Goal: Information Seeking & Learning: Learn about a topic

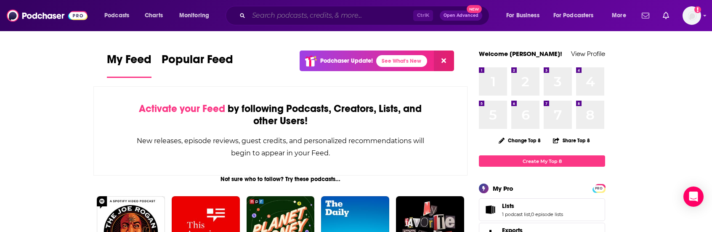
click at [344, 19] on input "Search podcasts, credits, & more..." at bounding box center [331, 15] width 165 height 13
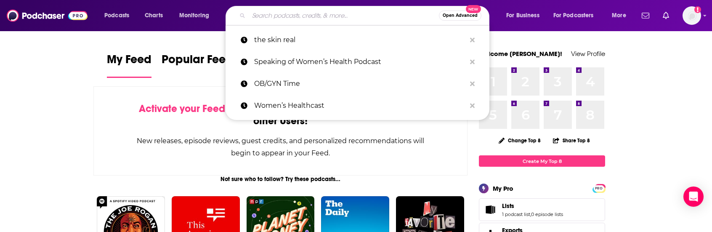
paste input "PeerPOV: The Pulse on Medicine"
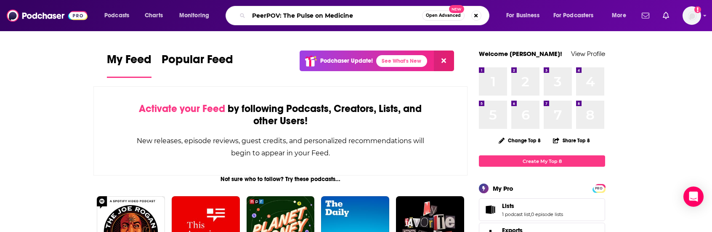
type input "PeerPOV: The Pulse on Medicine"
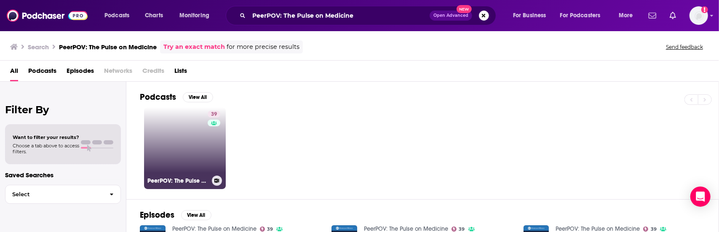
click at [174, 163] on link "39 PeerPOV: The Pulse on Medicine" at bounding box center [185, 148] width 82 height 82
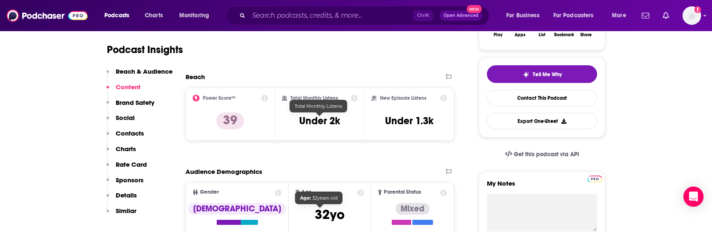
scroll to position [168, 0]
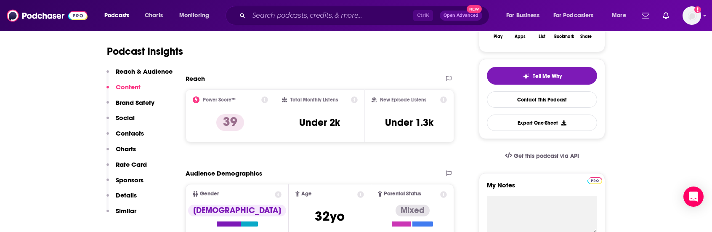
click at [264, 99] on icon at bounding box center [264, 99] width 7 height 7
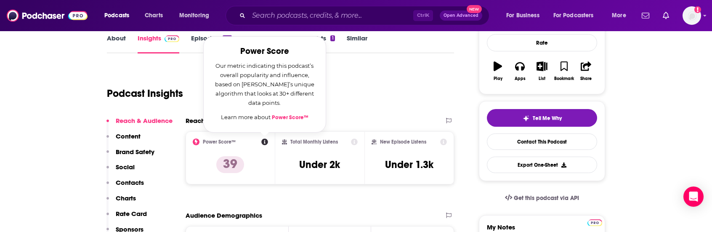
scroll to position [126, 0]
click at [352, 103] on div "Podcast Insights" at bounding box center [277, 88] width 341 height 43
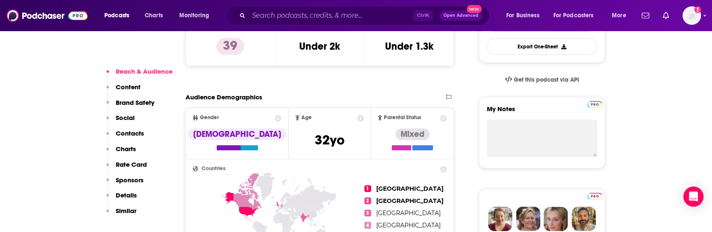
scroll to position [253, 0]
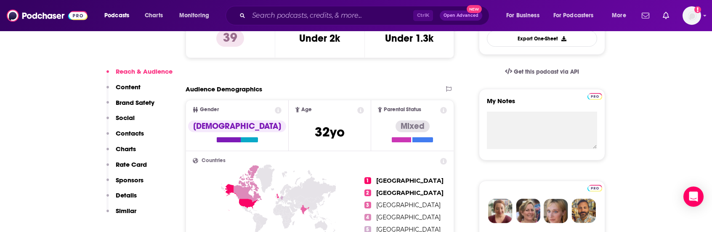
click at [358, 112] on icon at bounding box center [361, 110] width 7 height 7
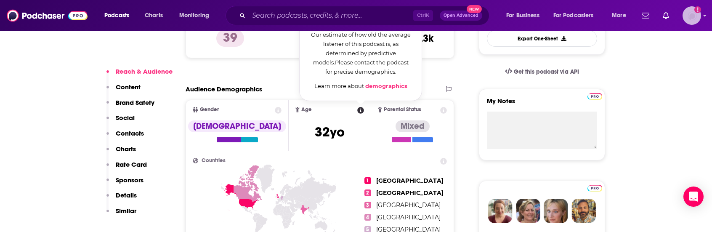
click at [695, 17] on img "Logged in as Tessarossi87" at bounding box center [692, 15] width 19 height 19
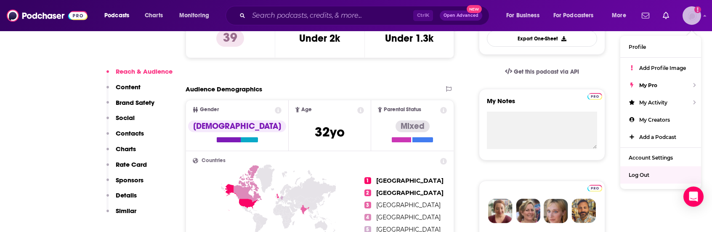
click at [648, 172] on span "Log Out" at bounding box center [639, 175] width 21 height 6
